Goal: Transaction & Acquisition: Purchase product/service

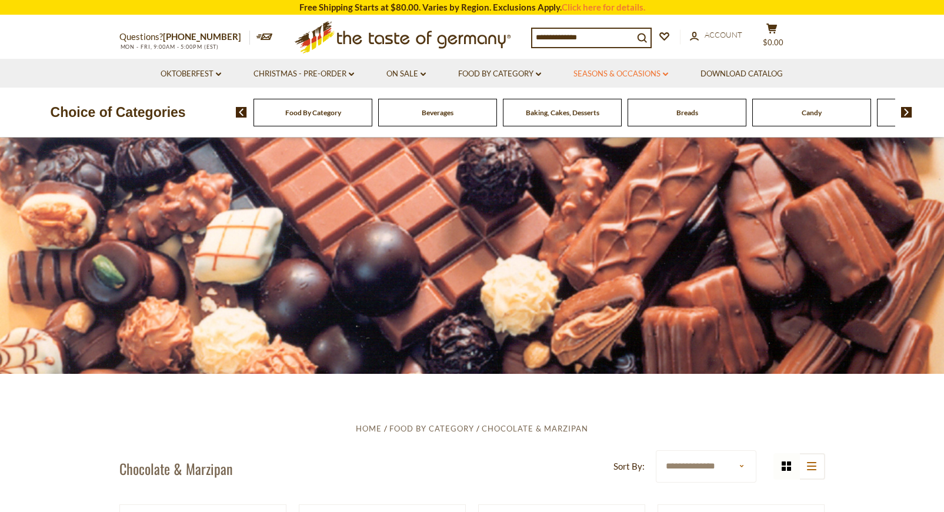
click at [636, 74] on link "Seasons & Occasions dropdown_arrow" at bounding box center [621, 74] width 95 height 13
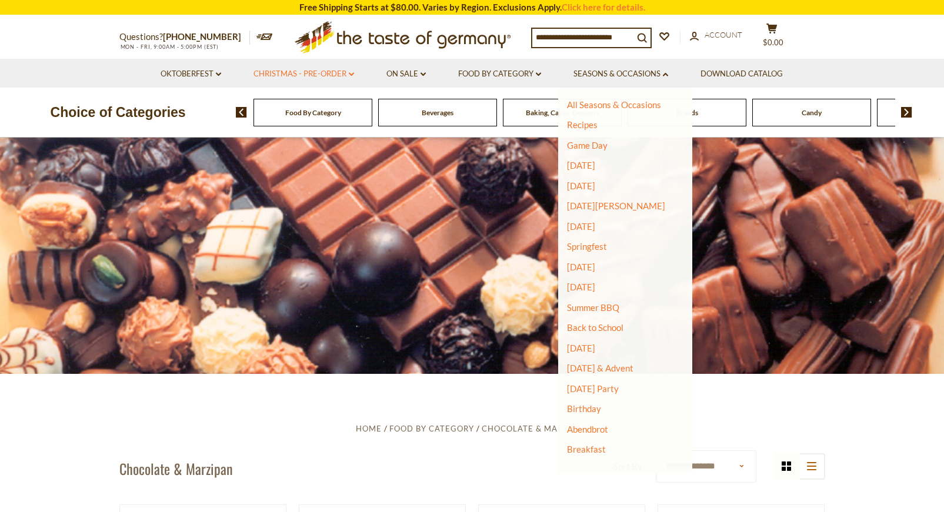
click at [341, 75] on link "Christmas - PRE-ORDER dropdown_arrow" at bounding box center [304, 74] width 101 height 13
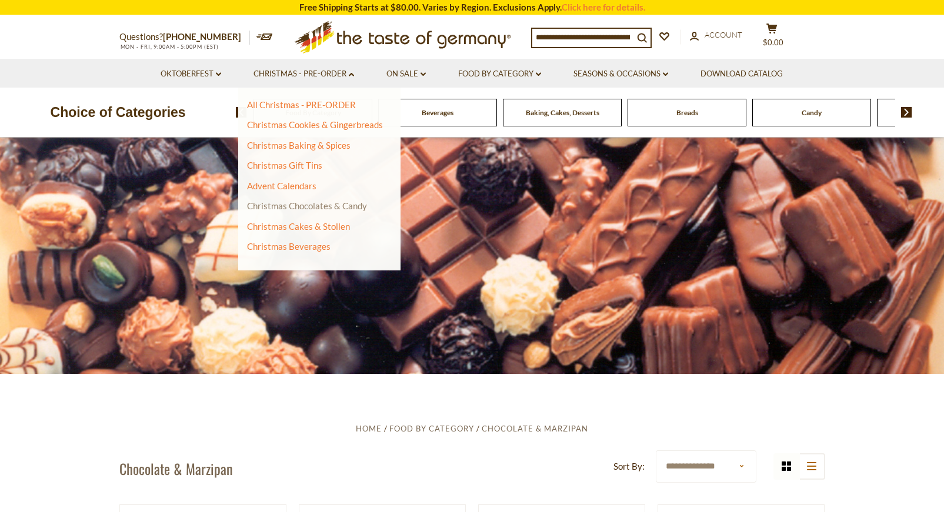
click at [307, 204] on link "Christmas Chocolates & Candy" at bounding box center [307, 206] width 120 height 11
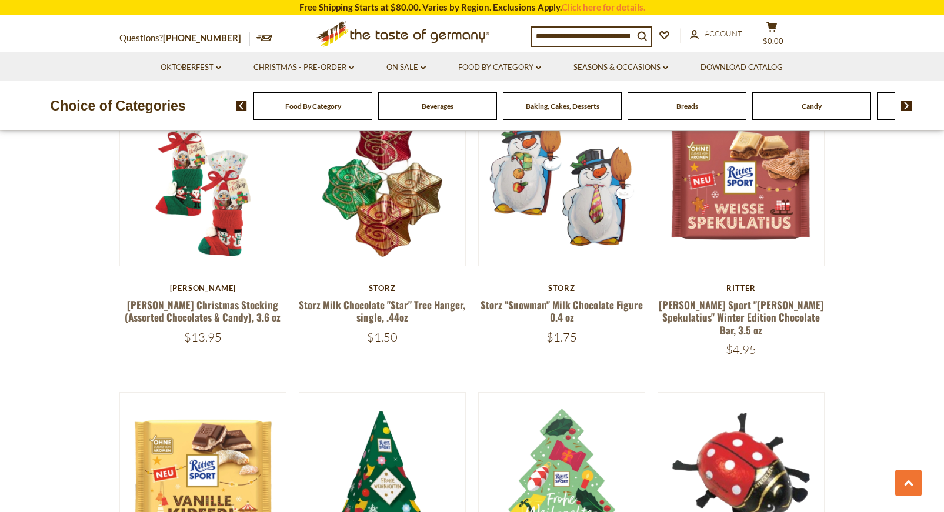
scroll to position [702, 0]
click at [353, 68] on icon "dropdown_arrow" at bounding box center [351, 68] width 5 height 4
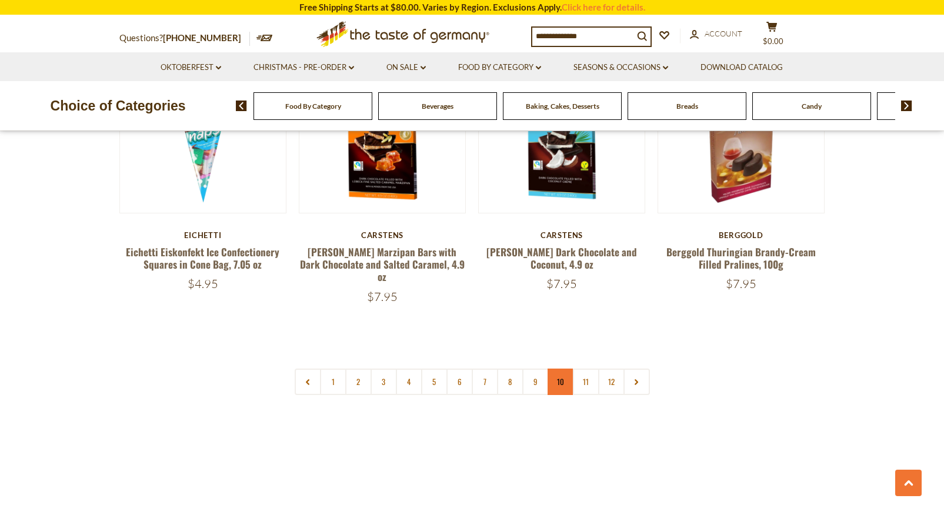
click at [552, 369] on link "10" at bounding box center [561, 382] width 26 height 26
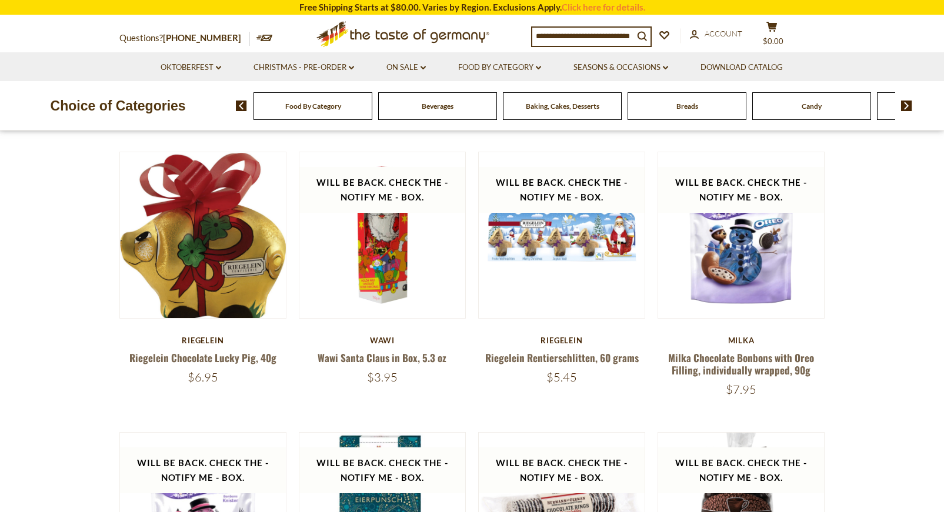
scroll to position [351, 0]
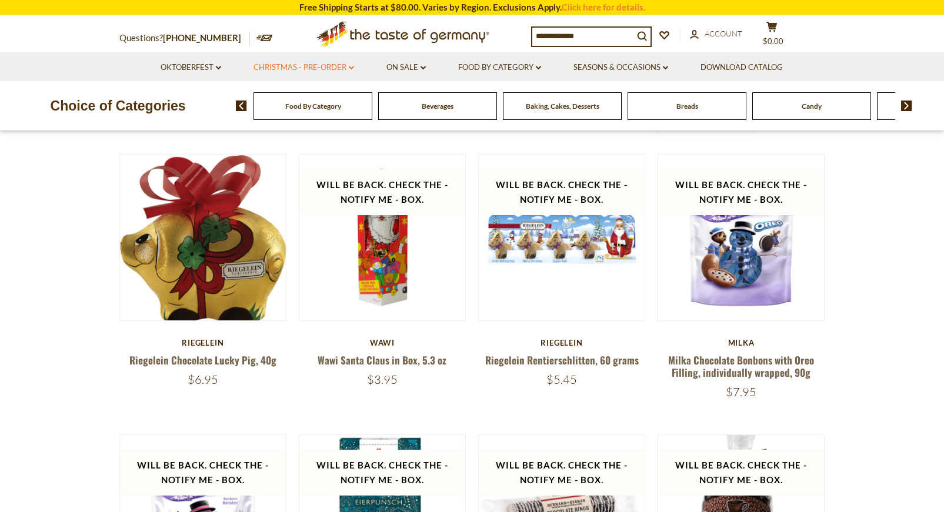
click at [327, 62] on link "Christmas - PRE-ORDER dropdown_arrow" at bounding box center [304, 67] width 101 height 13
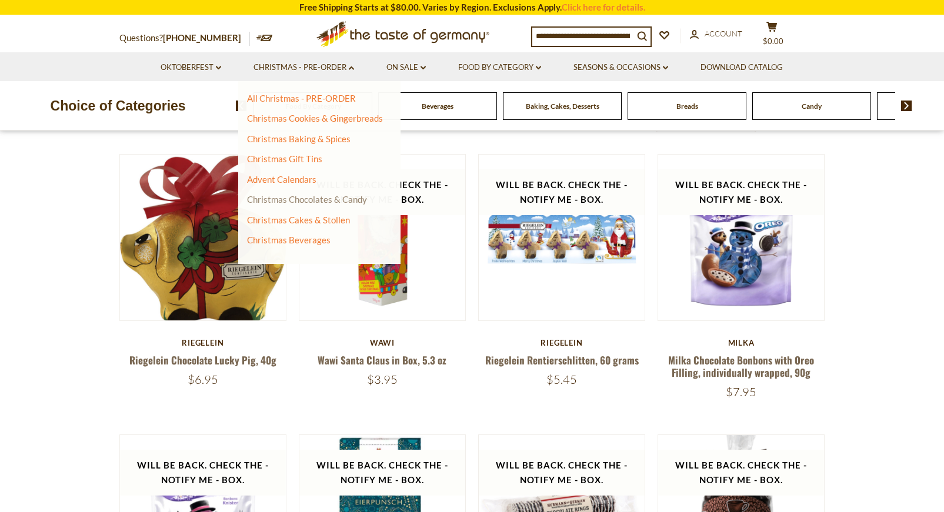
click at [309, 201] on link "Christmas Chocolates & Candy" at bounding box center [307, 199] width 120 height 11
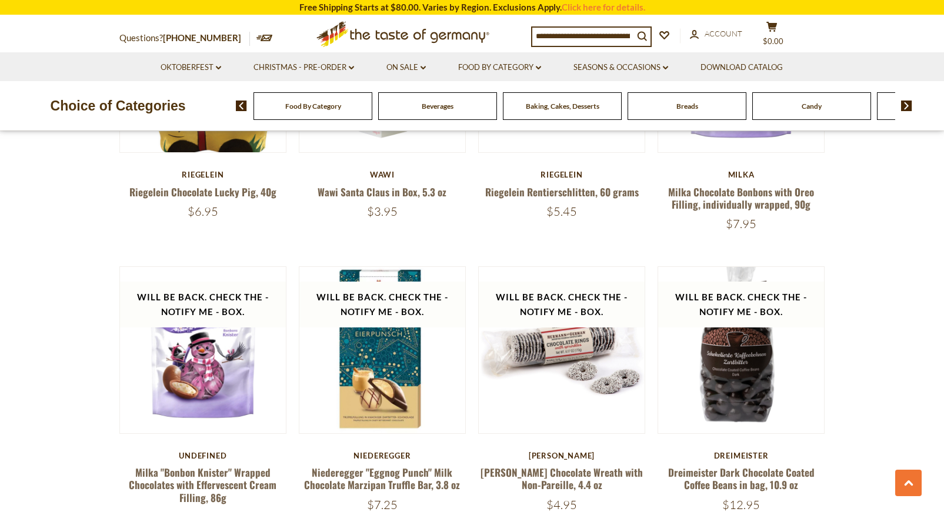
scroll to position [518, 0]
